Goal: Transaction & Acquisition: Purchase product/service

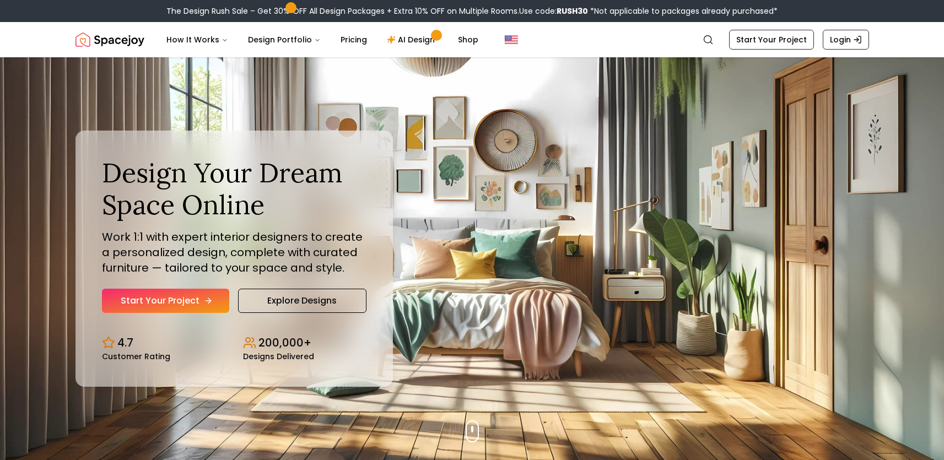
click at [190, 297] on link "Start Your Project" at bounding box center [165, 301] width 127 height 24
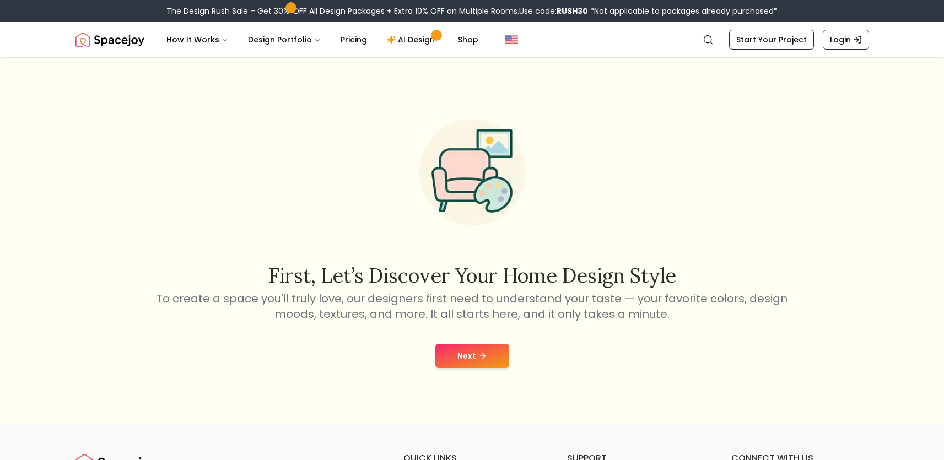
click at [465, 359] on button "Next" at bounding box center [473, 356] width 74 height 24
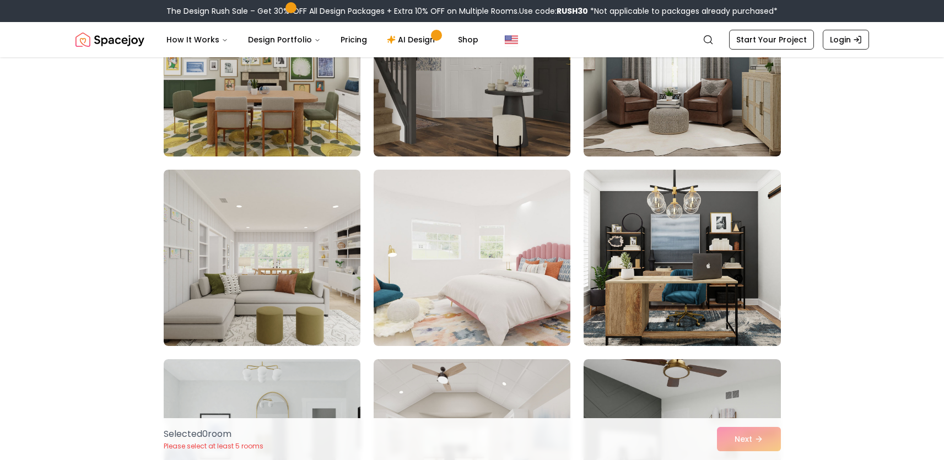
scroll to position [3588, 0]
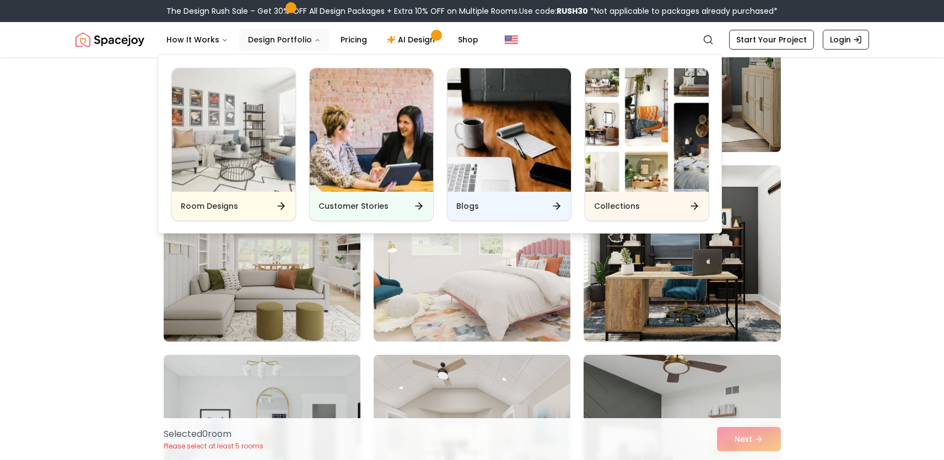
click at [287, 37] on button "Design Portfolio" at bounding box center [284, 40] width 90 height 22
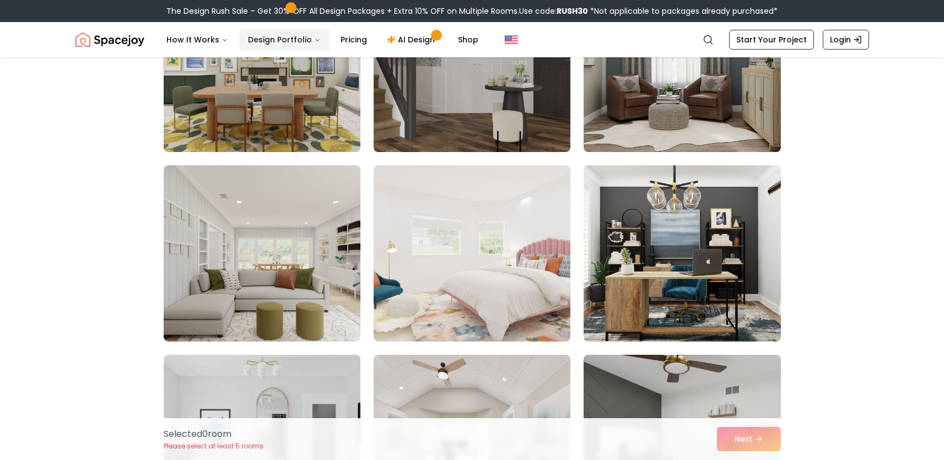
click at [287, 37] on button "Design Portfolio" at bounding box center [284, 40] width 90 height 22
